Goal: Obtain resource: Download file/media

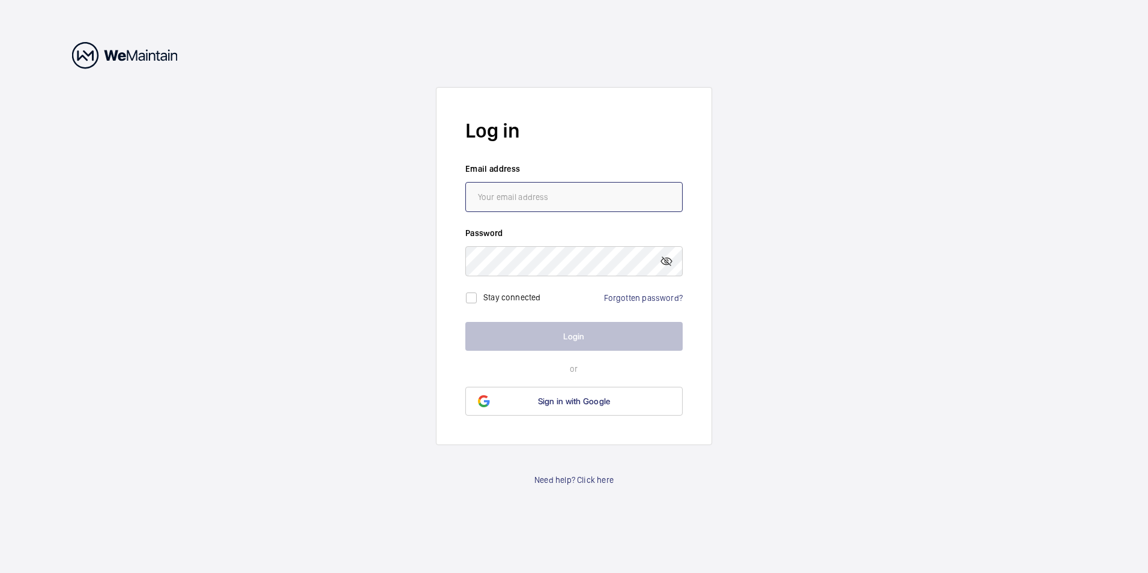
click at [581, 199] on input "email" at bounding box center [573, 197] width 217 height 30
type input "[PERSON_NAME][EMAIL_ADDRESS][PERSON_NAME][DOMAIN_NAME]"
click at [634, 297] on link "Forgotten password?" at bounding box center [643, 298] width 79 height 10
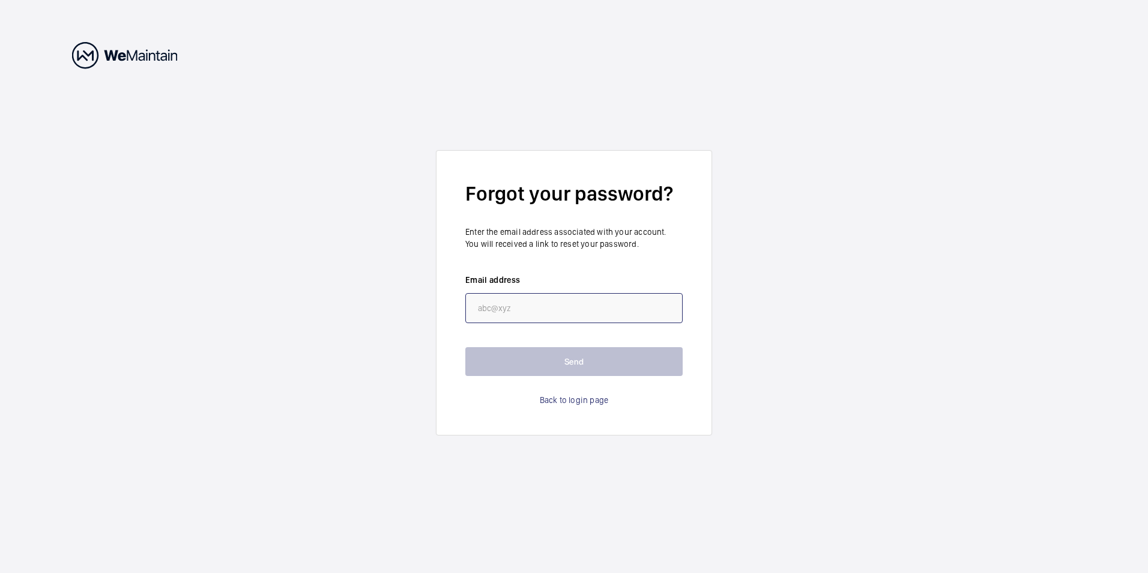
click at [612, 309] on input "email" at bounding box center [573, 308] width 217 height 30
type input "[PERSON_NAME][EMAIL_ADDRESS][PERSON_NAME][DOMAIN_NAME]"
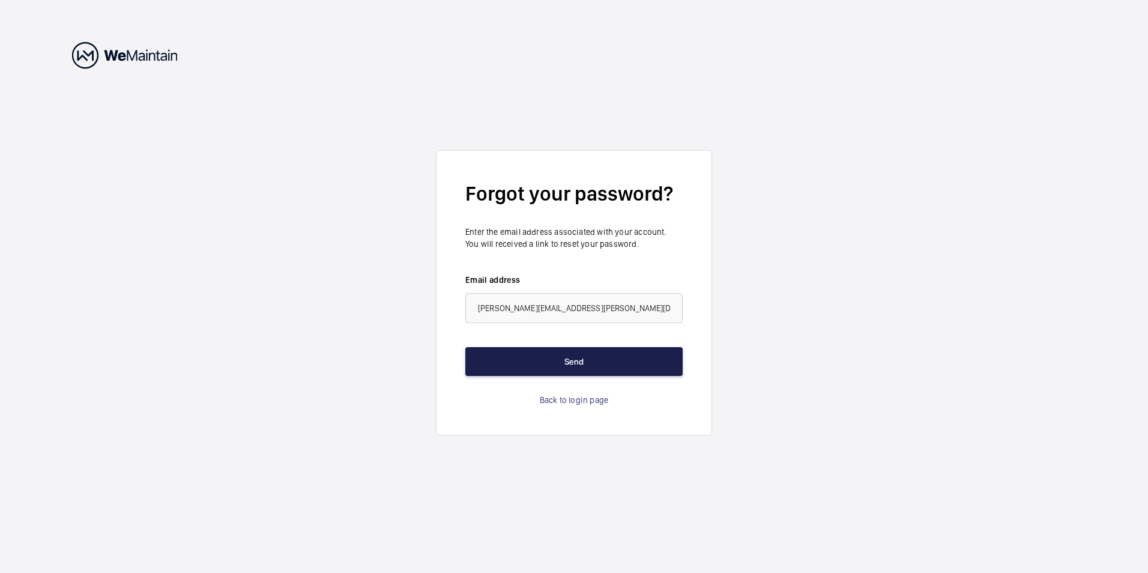
click at [576, 356] on button "Send" at bounding box center [573, 361] width 217 height 29
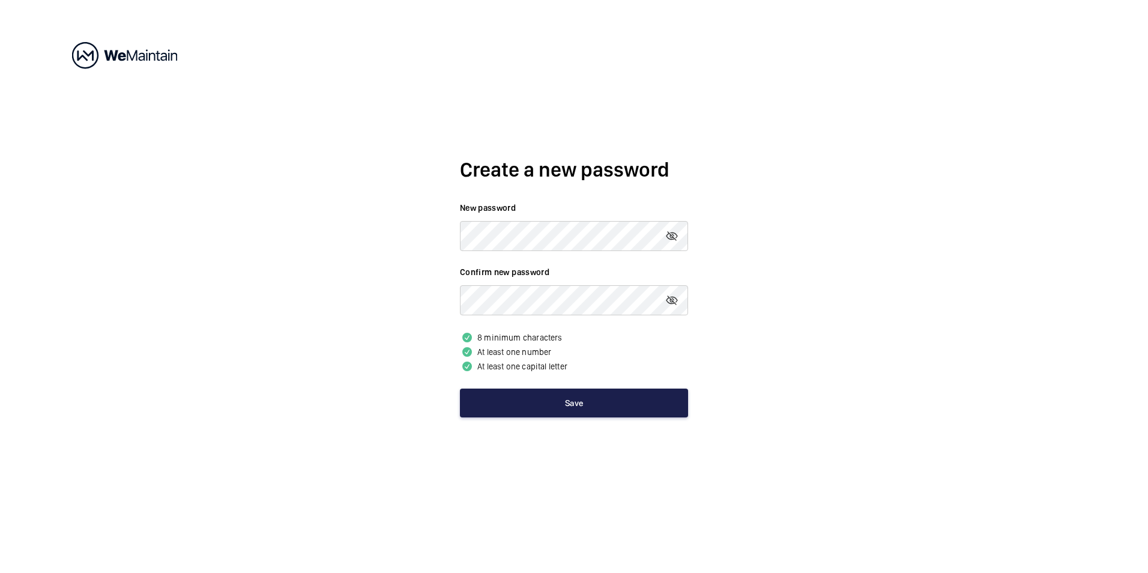
click at [583, 406] on button "Save" at bounding box center [574, 402] width 228 height 29
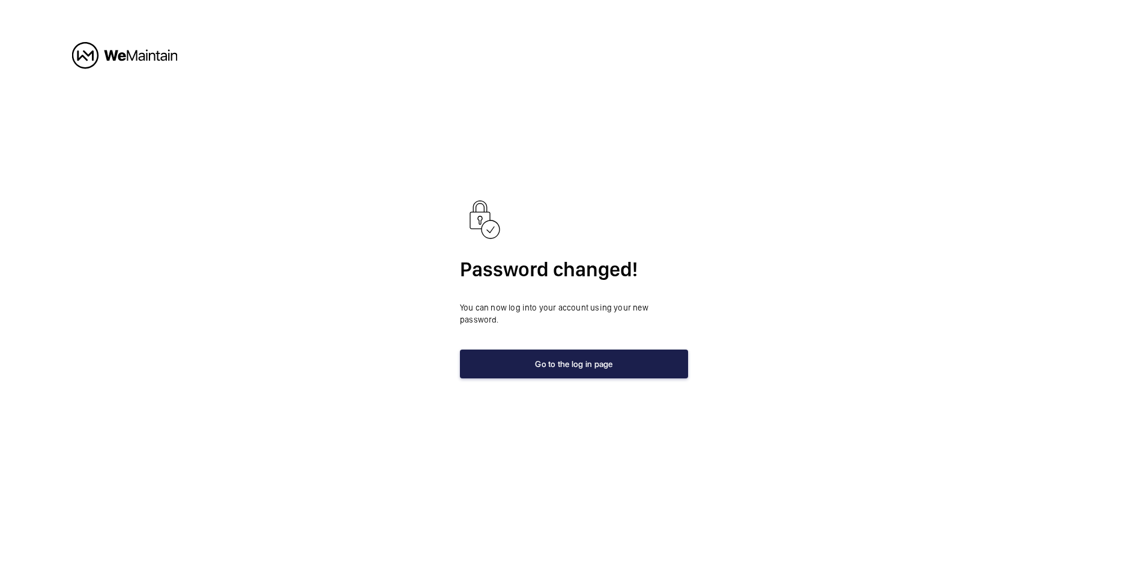
click at [583, 363] on button "Go to the log in page" at bounding box center [574, 363] width 228 height 29
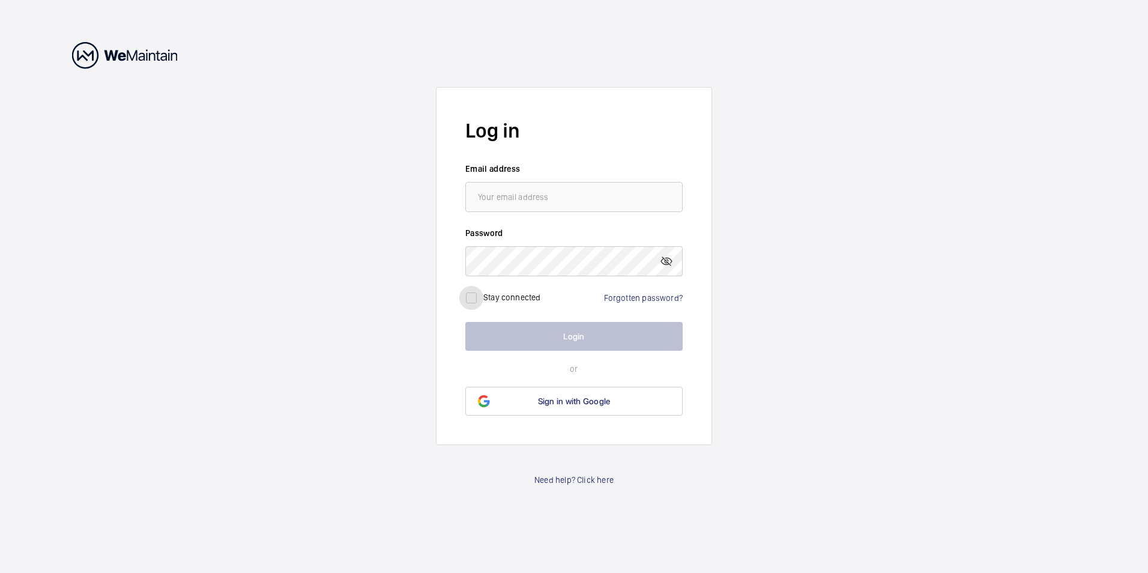
click at [469, 300] on input "checkbox" at bounding box center [471, 298] width 24 height 24
checkbox input "true"
click at [558, 191] on input "email" at bounding box center [573, 197] width 217 height 30
type input "gordon.topliffe@cushwake.com"
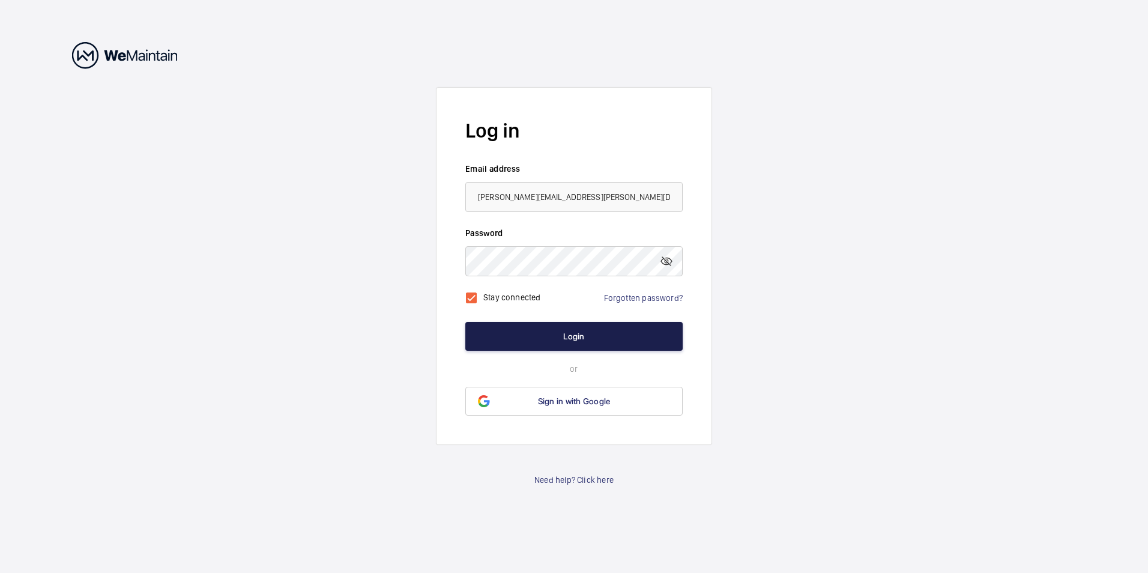
click at [582, 345] on button "Login" at bounding box center [573, 336] width 217 height 29
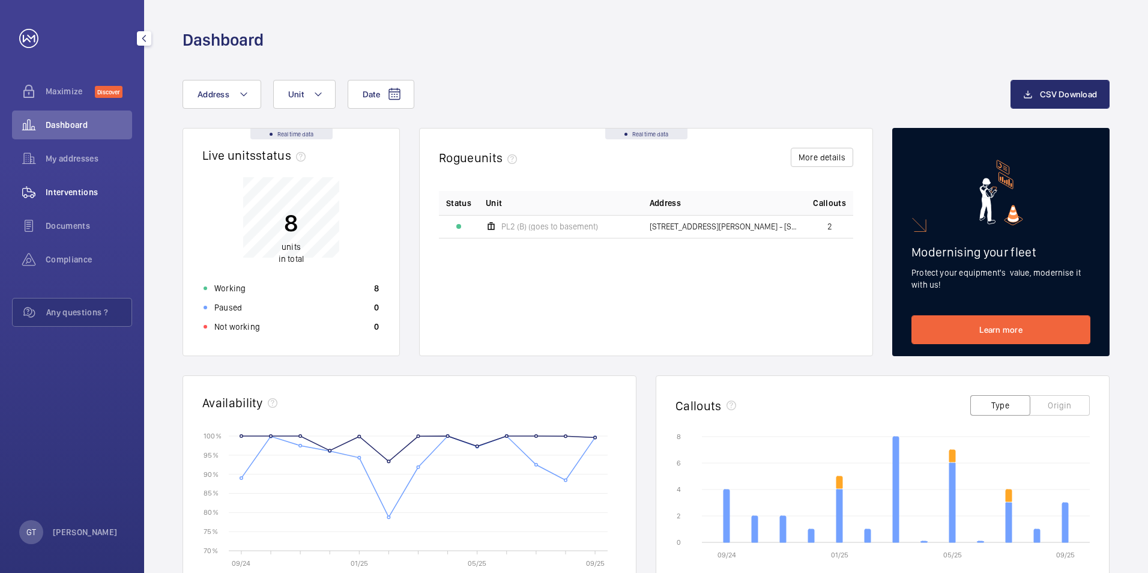
click at [95, 189] on span "Interventions" at bounding box center [89, 192] width 86 height 12
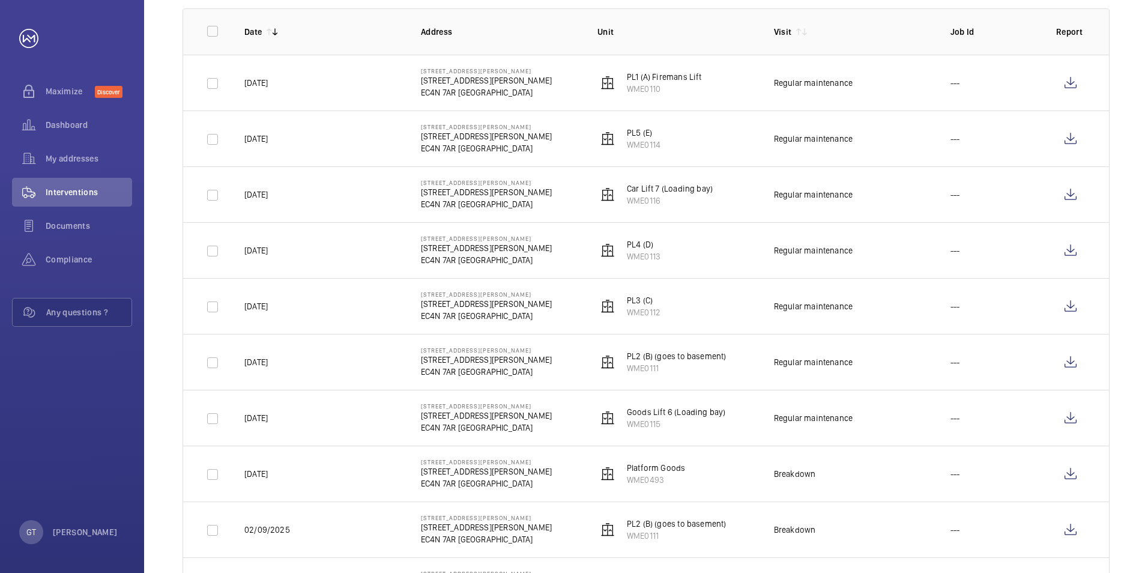
scroll to position [180, 0]
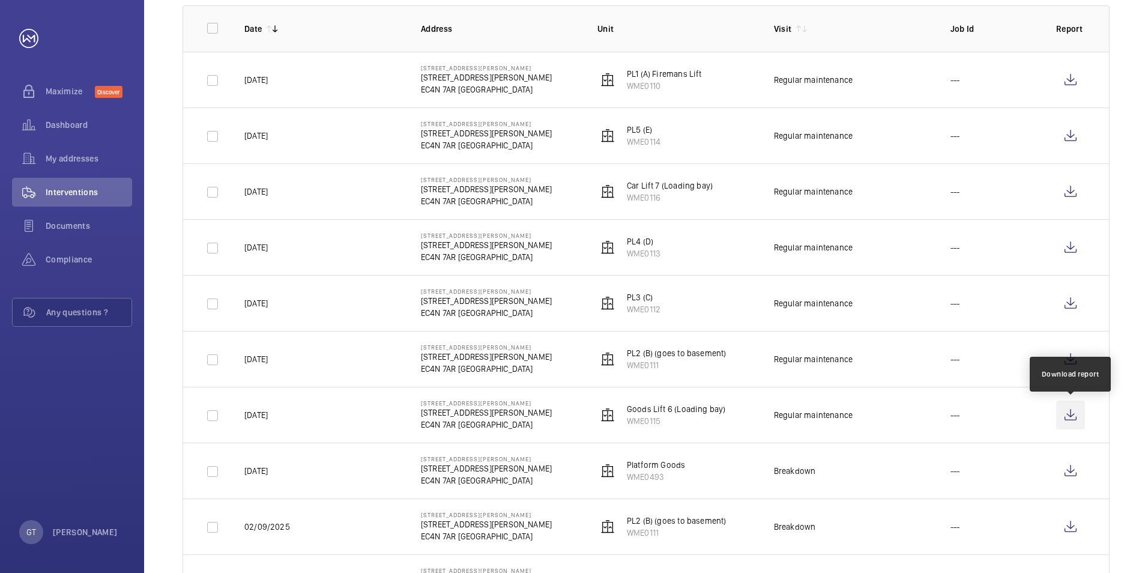
click at [1072, 412] on wm-front-icon-button at bounding box center [1070, 414] width 29 height 29
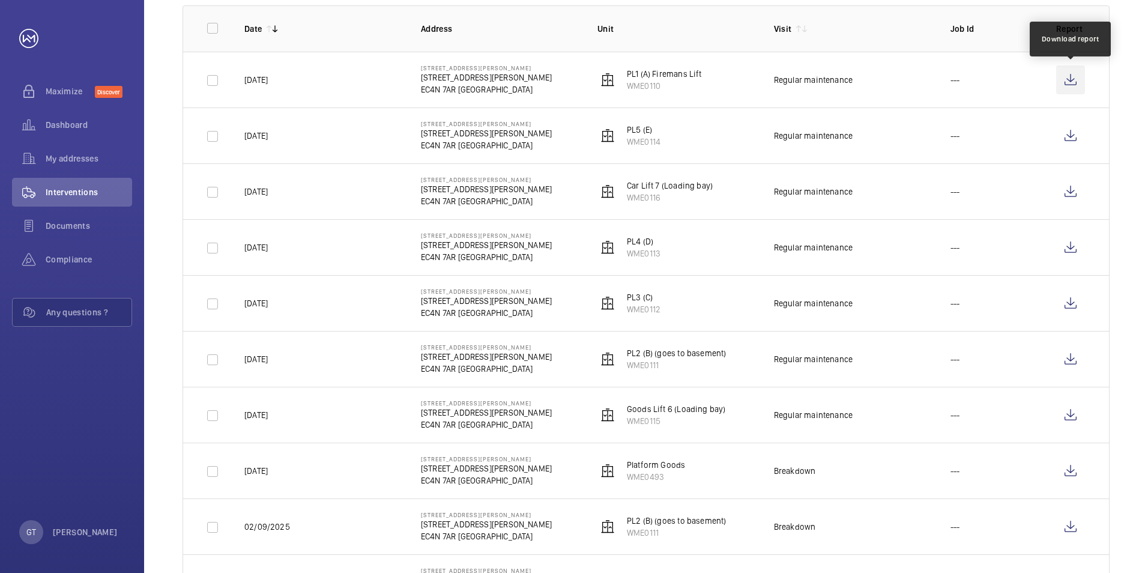
click at [1067, 79] on wm-front-icon-button at bounding box center [1070, 79] width 29 height 29
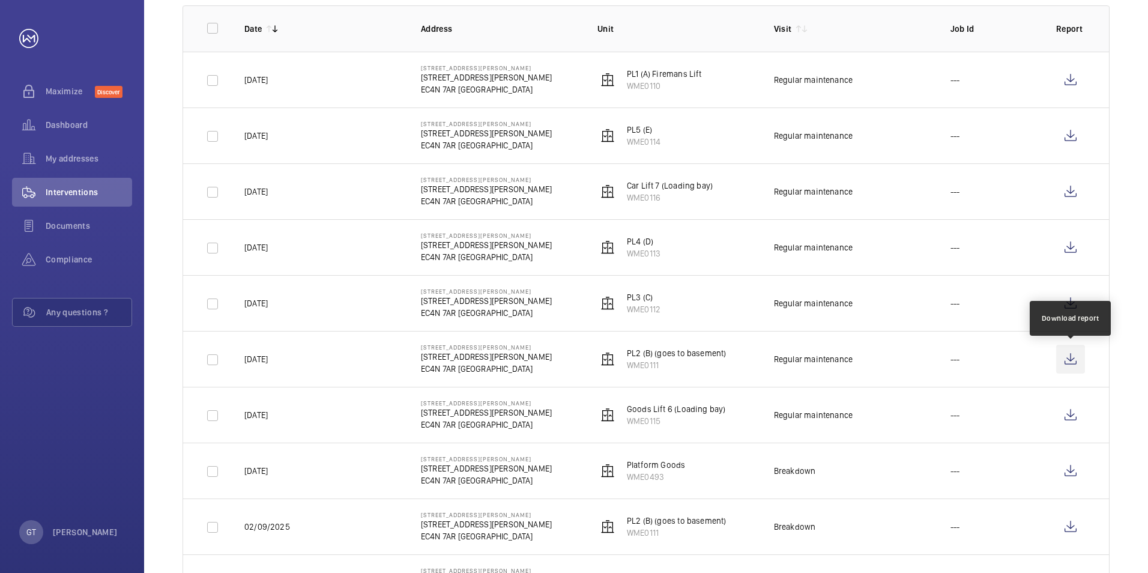
click at [1062, 357] on wm-front-icon-button at bounding box center [1070, 359] width 29 height 29
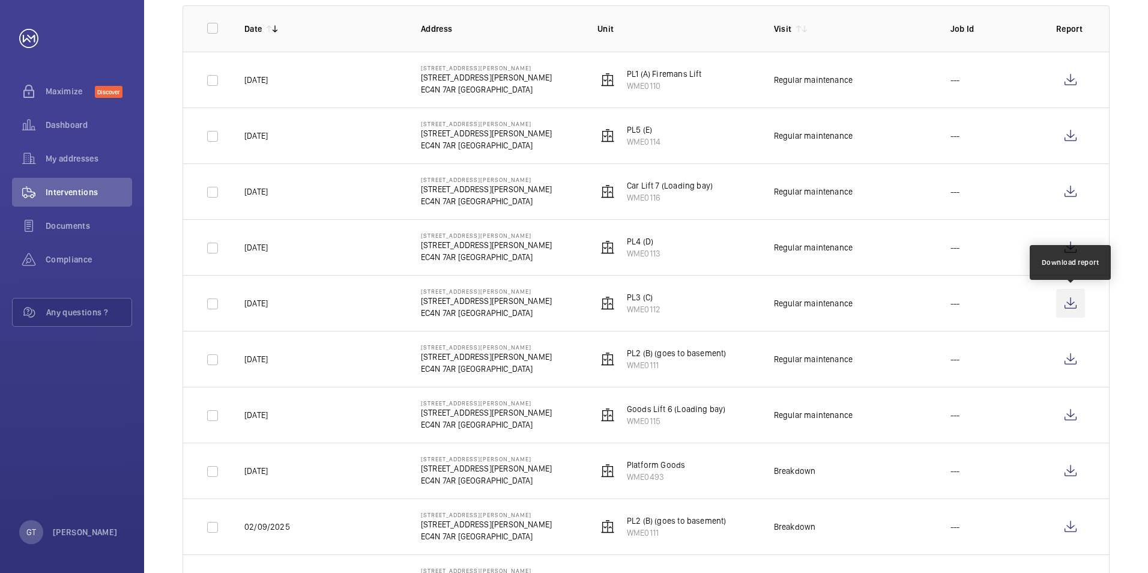
click at [1064, 300] on wm-front-icon-button at bounding box center [1070, 303] width 29 height 29
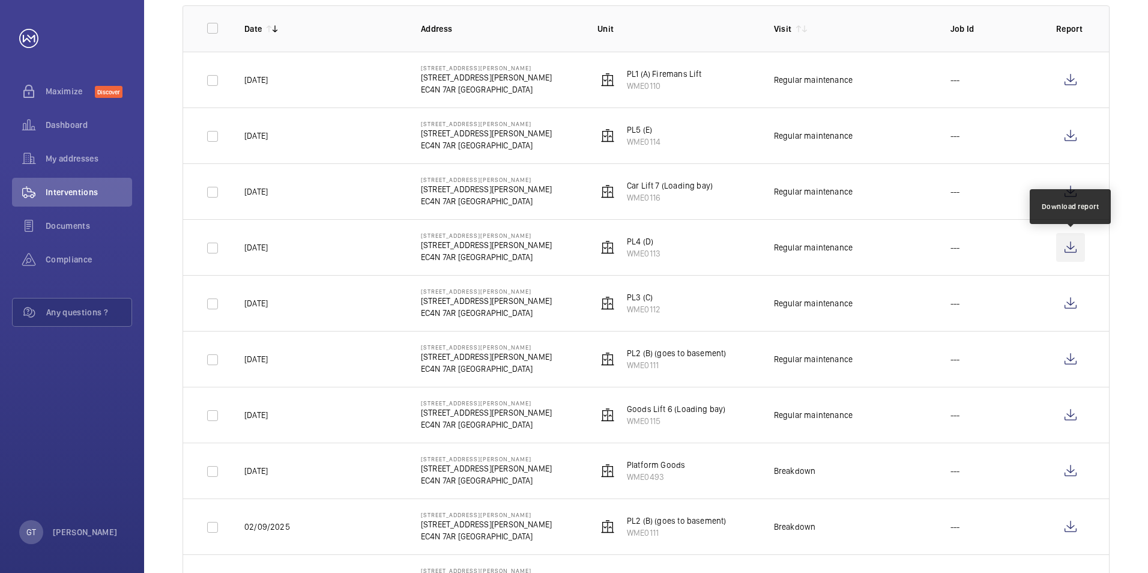
click at [1076, 246] on wm-front-icon-button at bounding box center [1070, 247] width 29 height 29
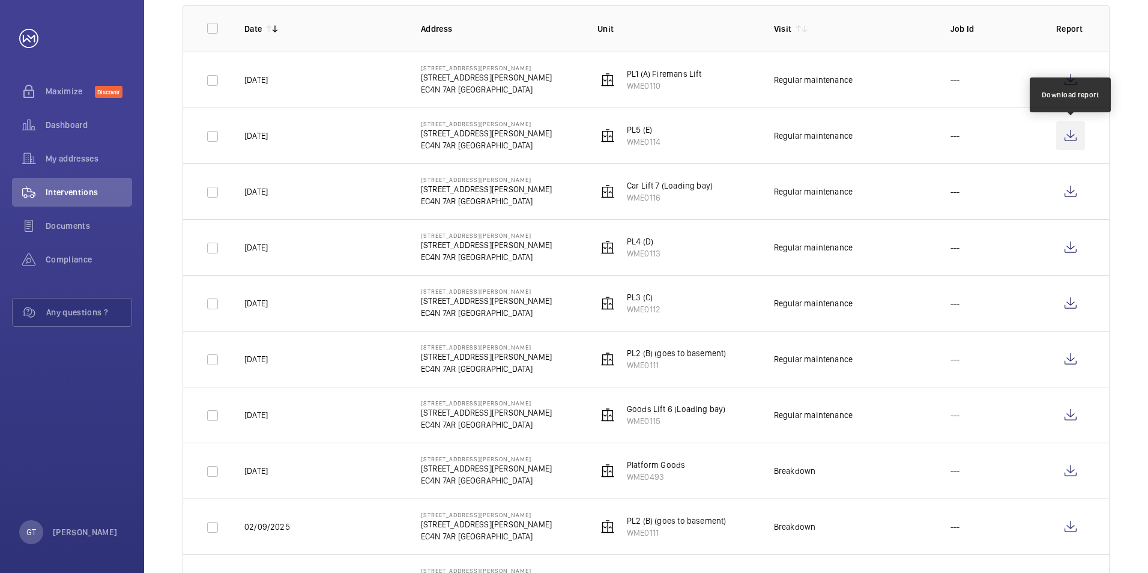
click at [1070, 134] on wm-front-icon-button at bounding box center [1070, 135] width 29 height 29
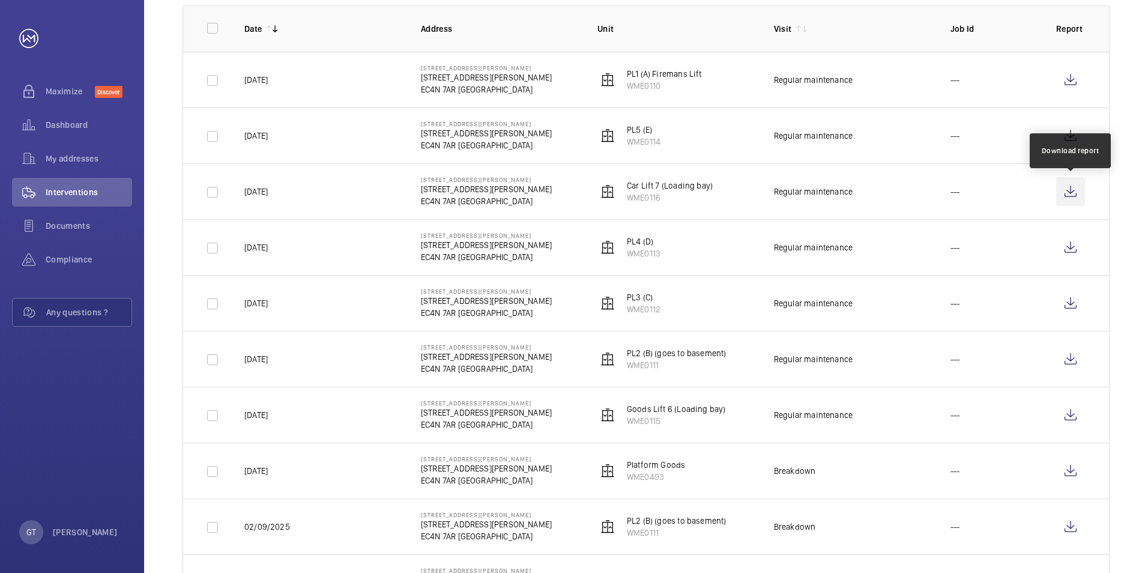
click at [1072, 192] on wm-front-icon-button at bounding box center [1070, 191] width 29 height 29
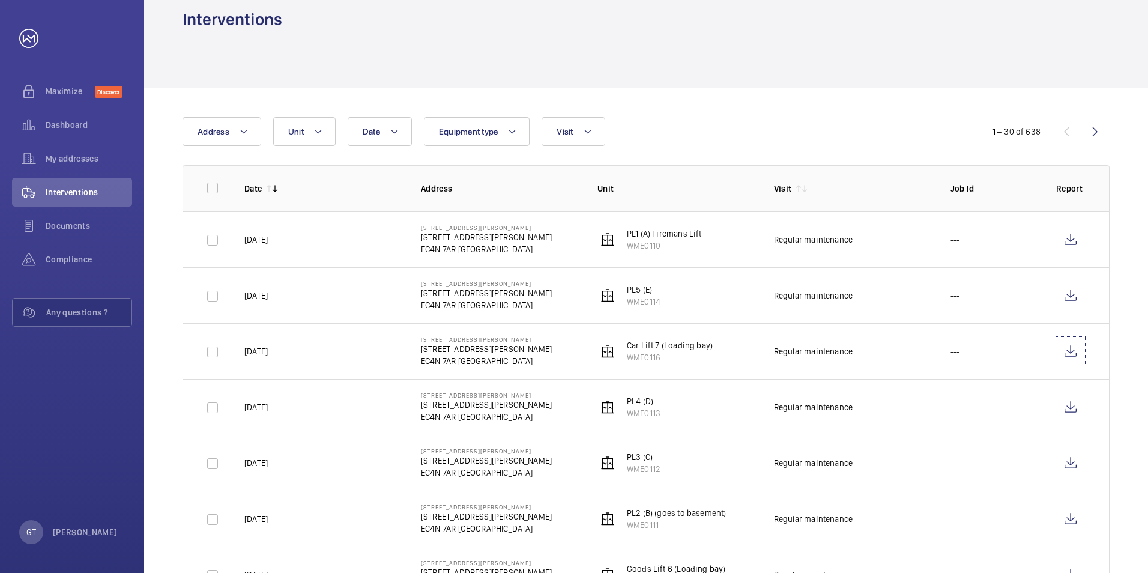
scroll to position [0, 0]
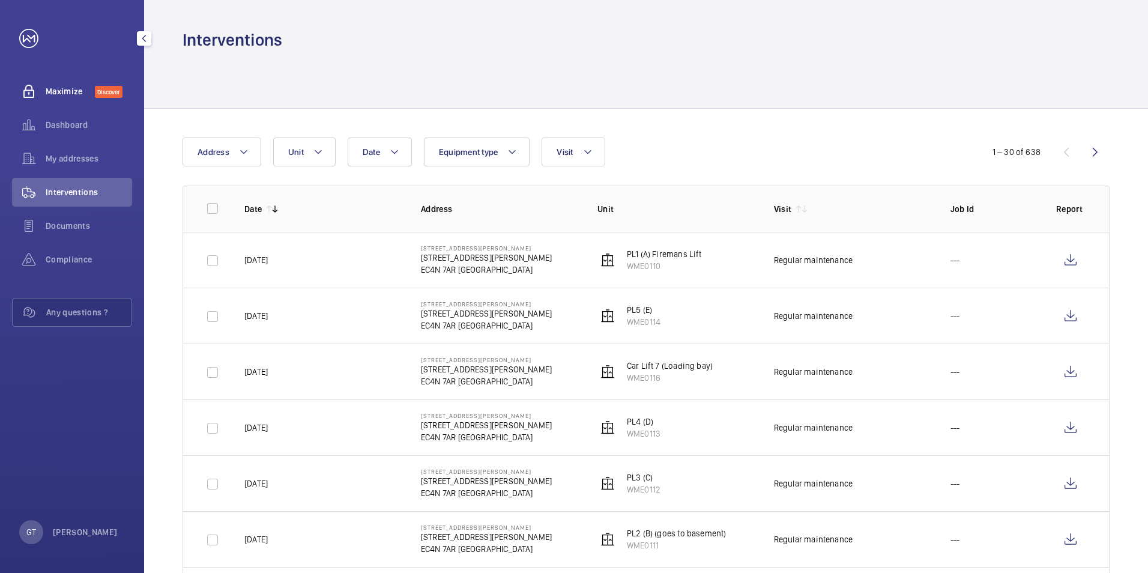
click at [62, 85] on span "Maximize" at bounding box center [70, 91] width 49 height 12
